Goal: Transaction & Acquisition: Purchase product/service

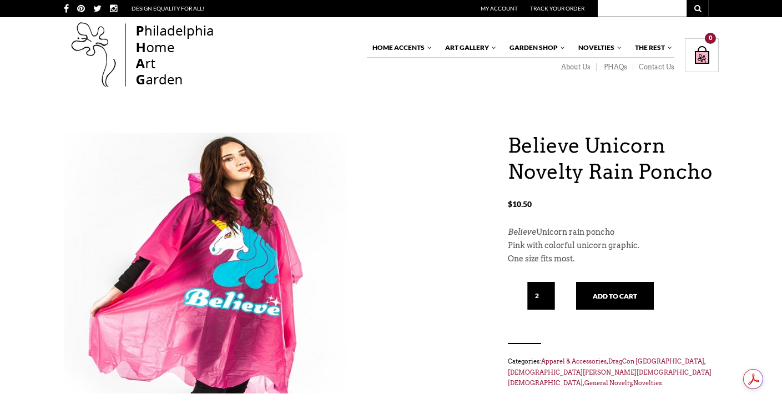
click at [549, 287] on input "2" at bounding box center [541, 296] width 28 height 28
click at [549, 287] on input "3" at bounding box center [541, 296] width 28 height 28
click at [549, 287] on input "4" at bounding box center [541, 296] width 28 height 28
click at [549, 287] on input "5" at bounding box center [541, 296] width 28 height 28
click at [549, 287] on input "6" at bounding box center [541, 296] width 28 height 28
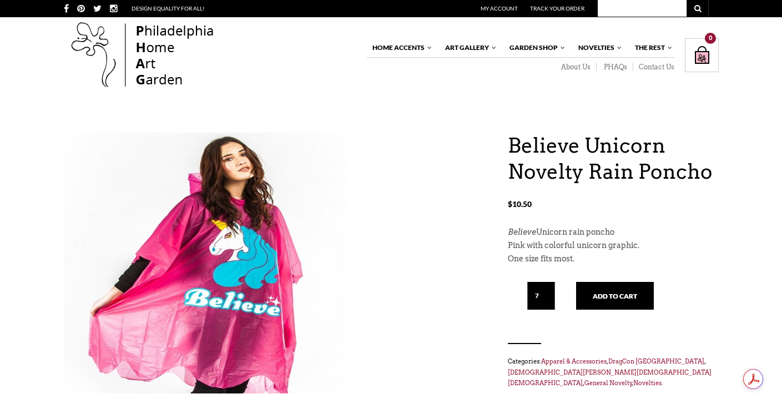
click at [549, 287] on input "7" at bounding box center [541, 296] width 28 height 28
click at [549, 287] on input "8" at bounding box center [541, 296] width 28 height 28
click at [549, 287] on input "9" at bounding box center [541, 296] width 28 height 28
click at [549, 287] on input "10" at bounding box center [541, 296] width 28 height 28
click at [549, 287] on input "11" at bounding box center [541, 296] width 28 height 28
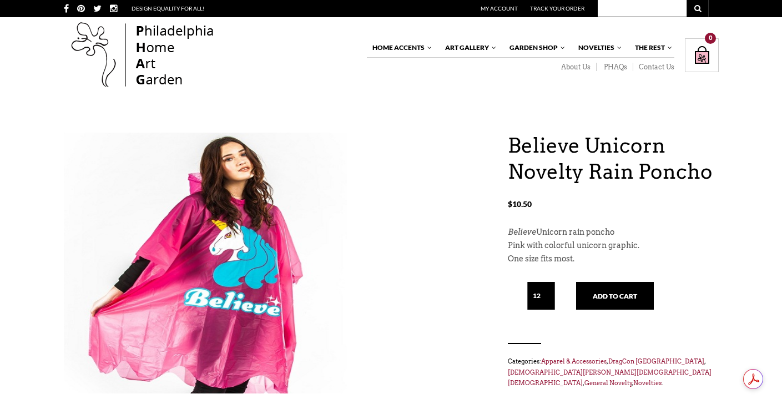
click at [549, 287] on input "12" at bounding box center [541, 296] width 28 height 28
click at [549, 287] on input "13" at bounding box center [541, 296] width 28 height 28
click at [549, 287] on input "14" at bounding box center [541, 296] width 28 height 28
click at [549, 287] on input "15" at bounding box center [541, 296] width 28 height 28
click at [549, 287] on input "16" at bounding box center [541, 296] width 28 height 28
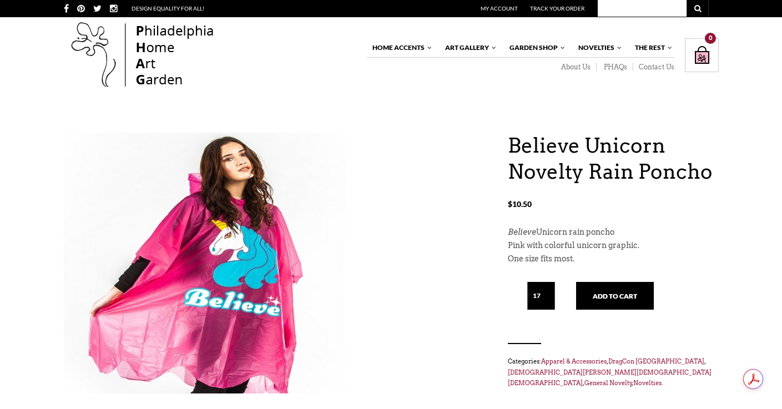
click at [549, 287] on input "17" at bounding box center [541, 296] width 28 height 28
click at [549, 287] on input "18" at bounding box center [541, 296] width 28 height 28
click at [549, 287] on input "19" at bounding box center [541, 296] width 28 height 28
type input "20"
click at [549, 287] on input "20" at bounding box center [541, 296] width 28 height 28
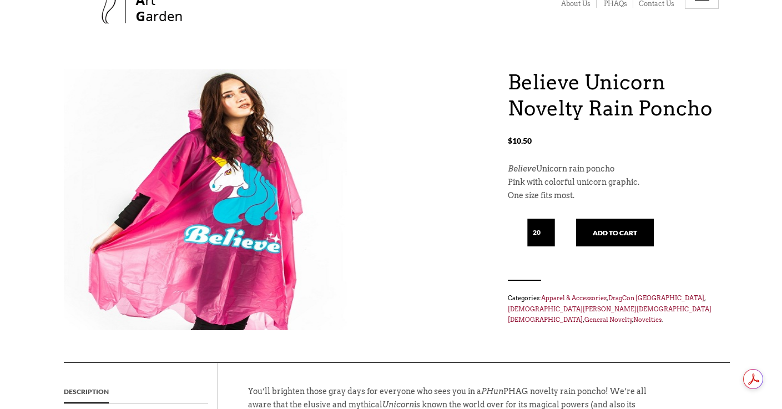
scroll to position [48, 0]
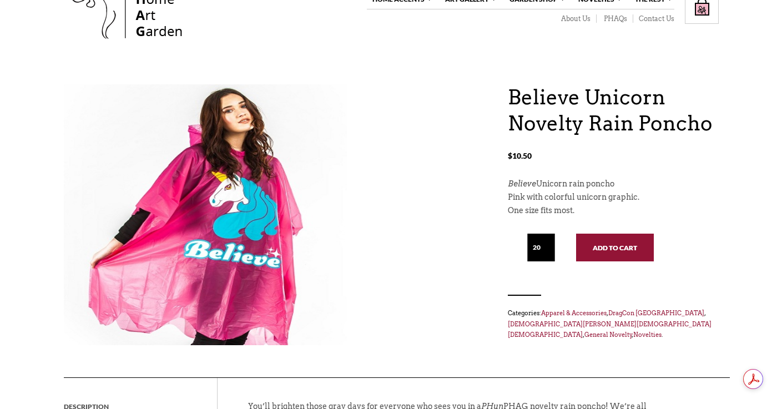
click at [603, 250] on button "Add to cart" at bounding box center [615, 248] width 78 height 28
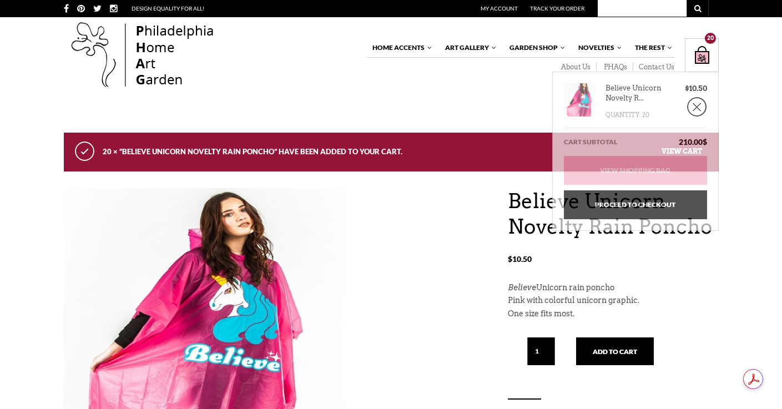
click at [700, 54] on div "Shopping Bag $ 210.00 / 20 item(s) 20" at bounding box center [701, 55] width 34 height 34
